Goal: Find specific page/section: Find specific page/section

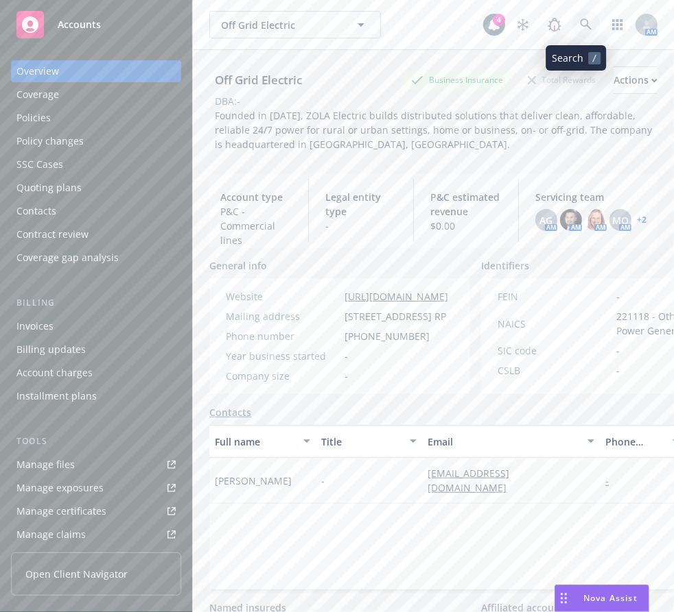
click at [584, 32] on link at bounding box center [585, 24] width 27 height 27
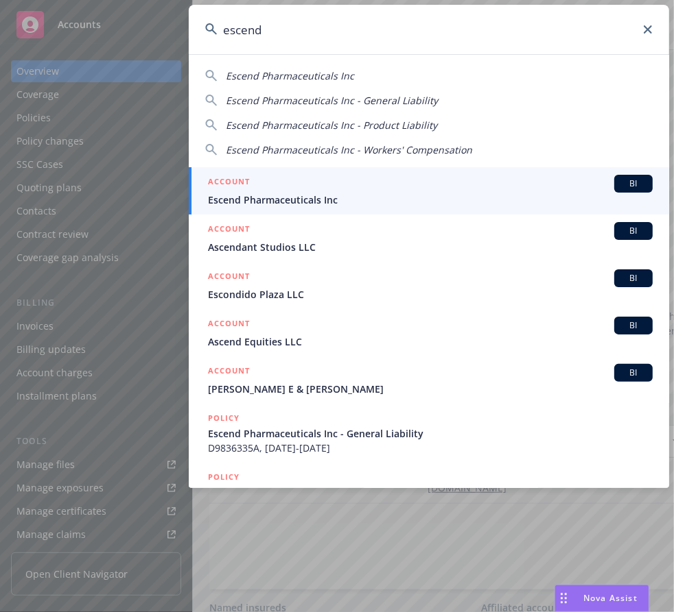
type input "escend"
click at [340, 206] on span "Escend Pharmaceuticals Inc" at bounding box center [430, 200] width 444 height 14
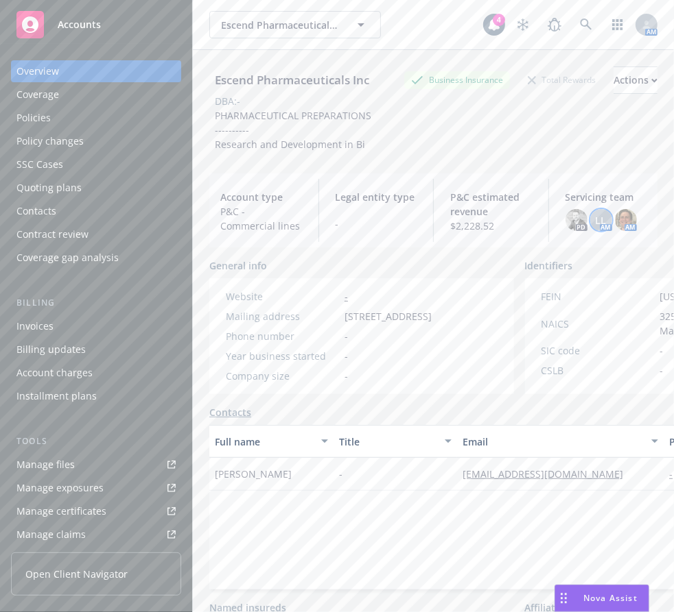
click at [604, 230] on div "LL" at bounding box center [601, 220] width 22 height 22
click at [626, 228] on img at bounding box center [626, 220] width 22 height 22
drag, startPoint x: 605, startPoint y: 153, endPoint x: 567, endPoint y: 123, distance: 48.4
click at [605, 152] on div "Escend Pharmaceuticals Inc Business Insurance Total Rewards Actions DBA: - PHAR…" at bounding box center [433, 109] width 448 height 85
